Goal: Navigation & Orientation: Find specific page/section

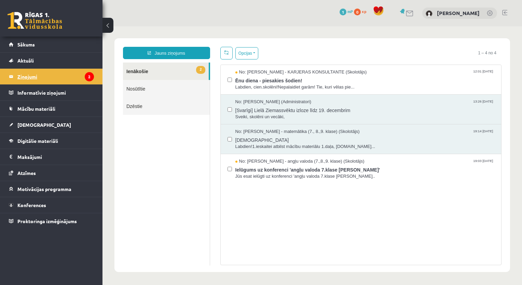
click at [22, 73] on legend "Ziņojumi 2" at bounding box center [55, 77] width 76 height 16
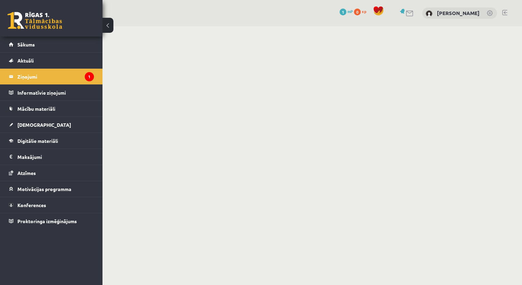
click at [26, 43] on span "Sākums" at bounding box center [25, 44] width 17 height 6
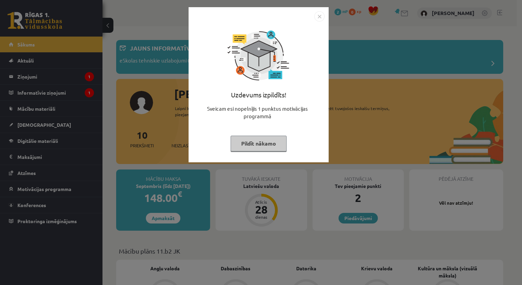
click at [319, 14] on img "Close" at bounding box center [319, 16] width 10 height 10
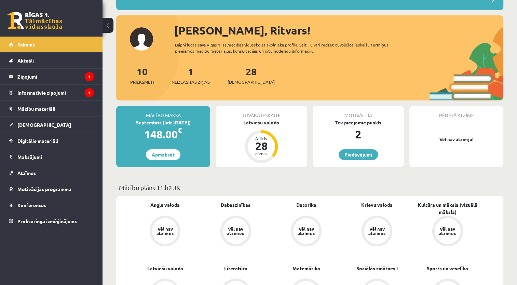
scroll to position [68, 0]
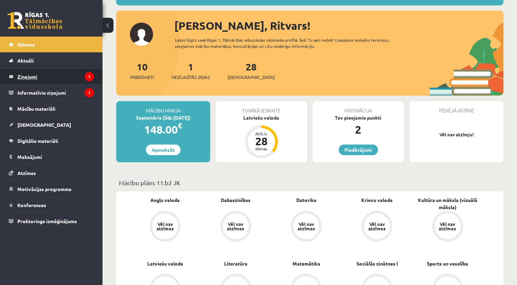
click at [37, 76] on legend "Ziņojumi 1" at bounding box center [55, 77] width 76 height 16
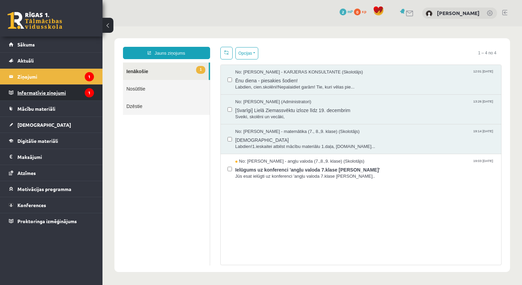
click at [42, 91] on legend "Informatīvie ziņojumi 1" at bounding box center [55, 93] width 76 height 16
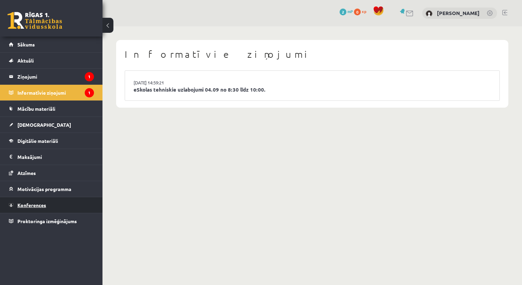
click at [33, 203] on span "Konferences" at bounding box center [31, 205] width 29 height 6
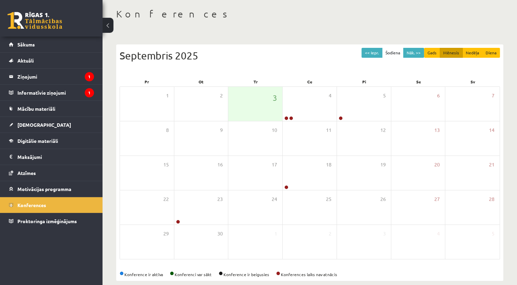
scroll to position [41, 0]
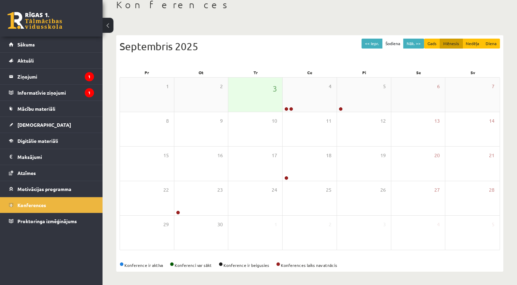
click at [247, 92] on div "3" at bounding box center [255, 95] width 54 height 34
